Goal: Task Accomplishment & Management: Manage account settings

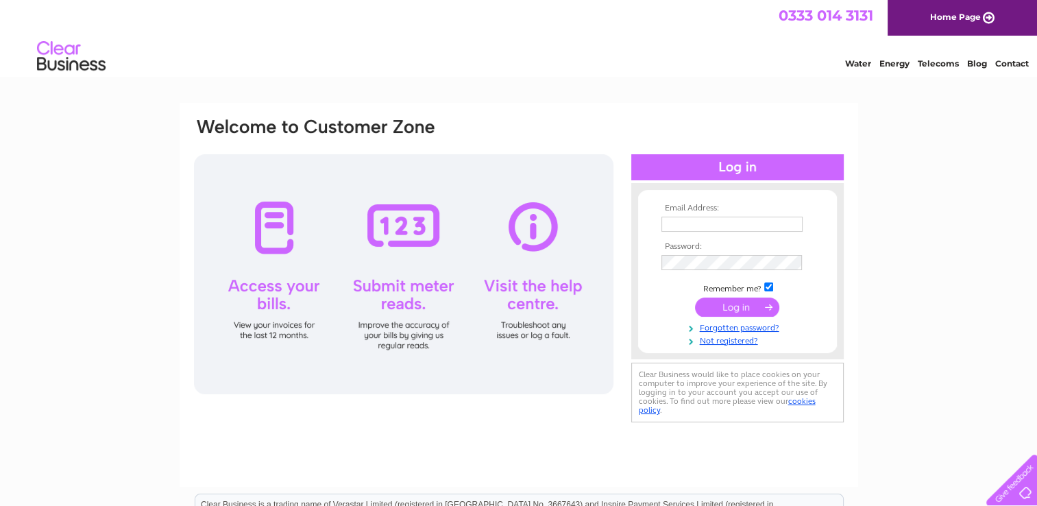
drag, startPoint x: 664, startPoint y: 233, endPoint x: 674, endPoint y: 228, distance: 11.7
click at [674, 228] on td at bounding box center [737, 224] width 159 height 22
click at [674, 228] on input "text" at bounding box center [732, 225] width 143 height 16
type input "K44.lmk@gmail.com"
click at [732, 306] on input "submit" at bounding box center [737, 307] width 84 height 19
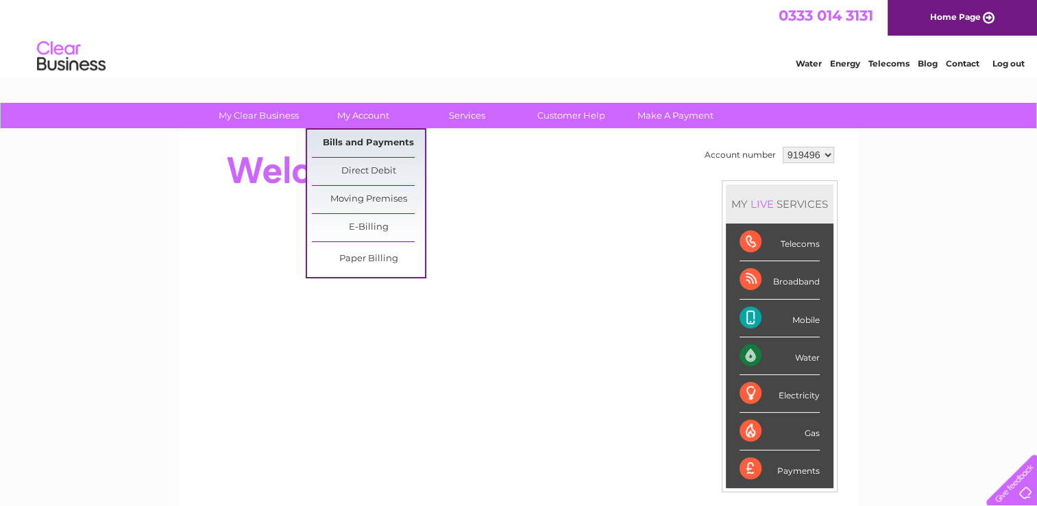
click at [354, 136] on link "Bills and Payments" at bounding box center [368, 143] width 113 height 27
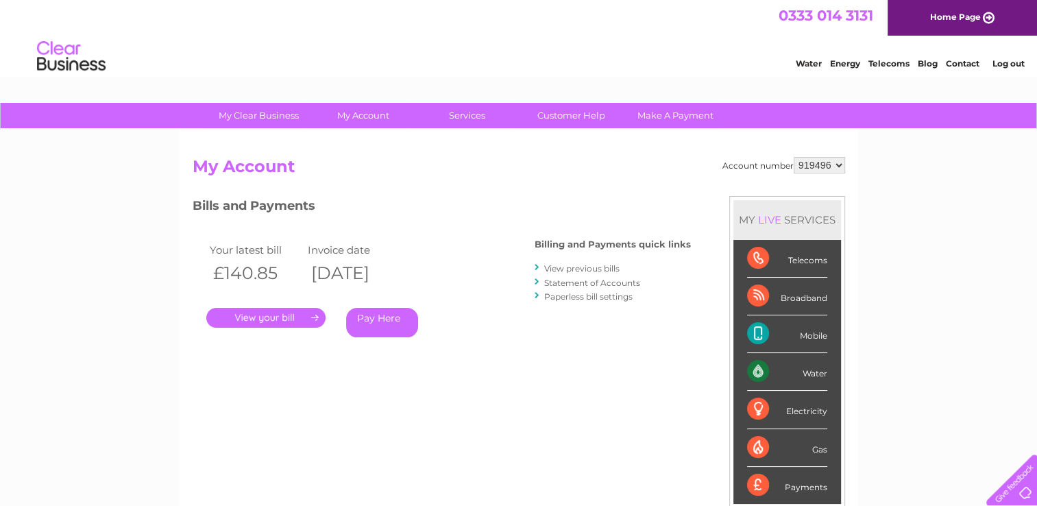
click at [569, 267] on link "View previous bills" at bounding box center [581, 268] width 75 height 10
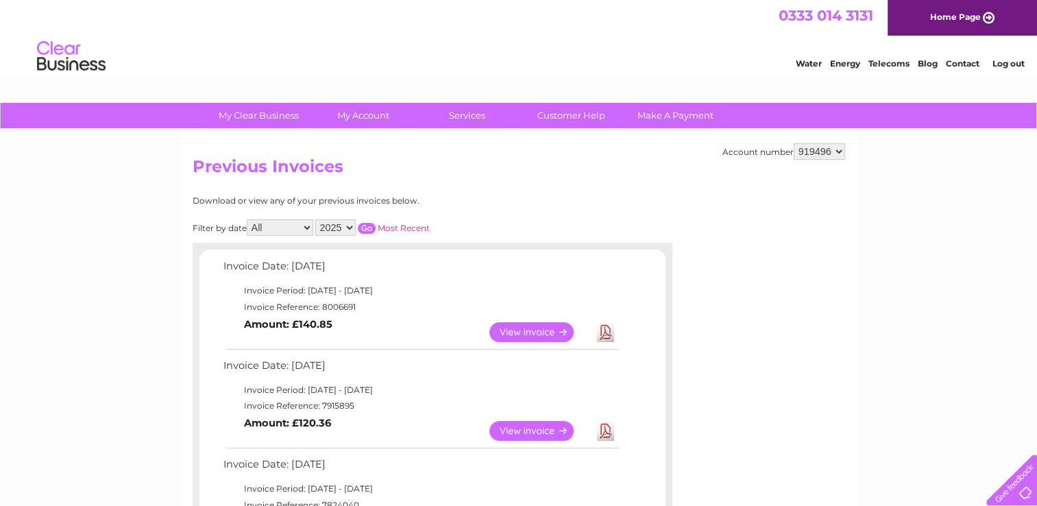
click at [609, 429] on link "Download" at bounding box center [605, 431] width 17 height 20
click at [605, 333] on link "Download" at bounding box center [605, 332] width 17 height 20
